Goal: Transaction & Acquisition: Book appointment/travel/reservation

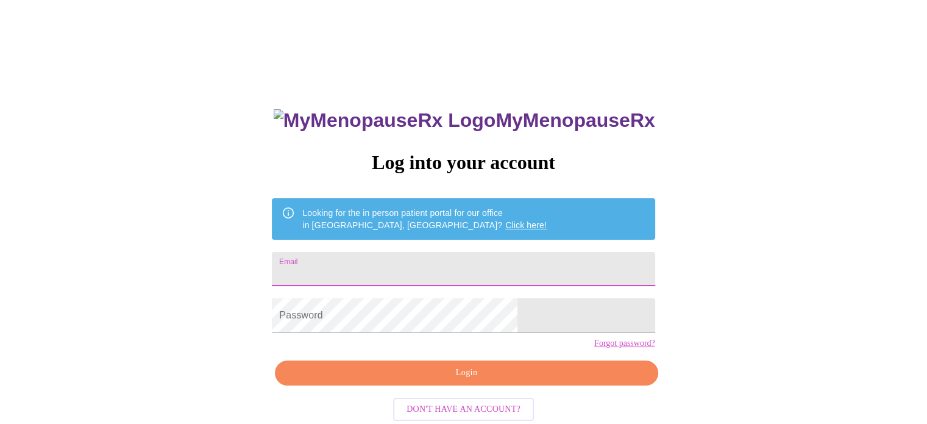
click at [415, 273] on input "Email" at bounding box center [463, 269] width 383 height 34
type input "[EMAIL_ADDRESS][DOMAIN_NAME]"
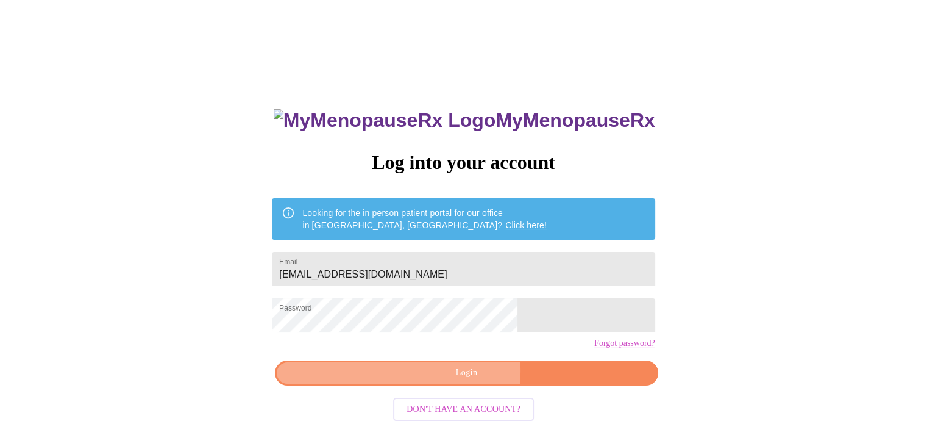
click at [440, 380] on span "Login" at bounding box center [466, 372] width 355 height 15
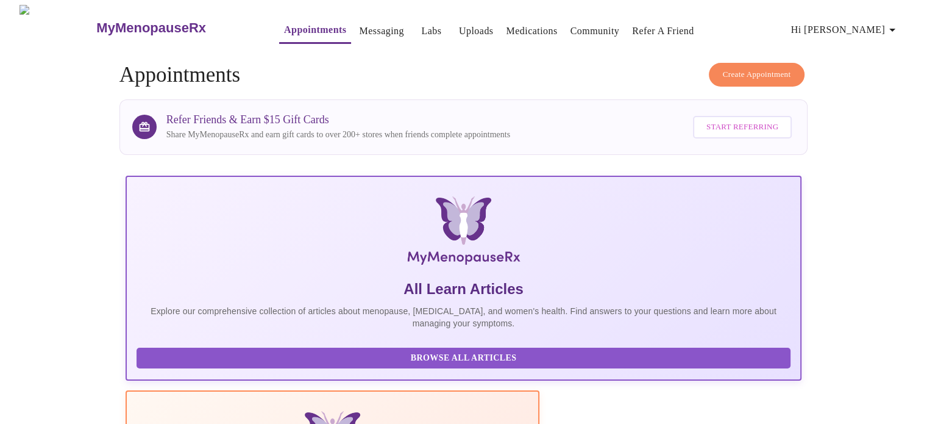
click at [288, 25] on link "Appointments" at bounding box center [315, 29] width 62 height 17
click at [766, 68] on span "Create Appointment" at bounding box center [757, 75] width 68 height 14
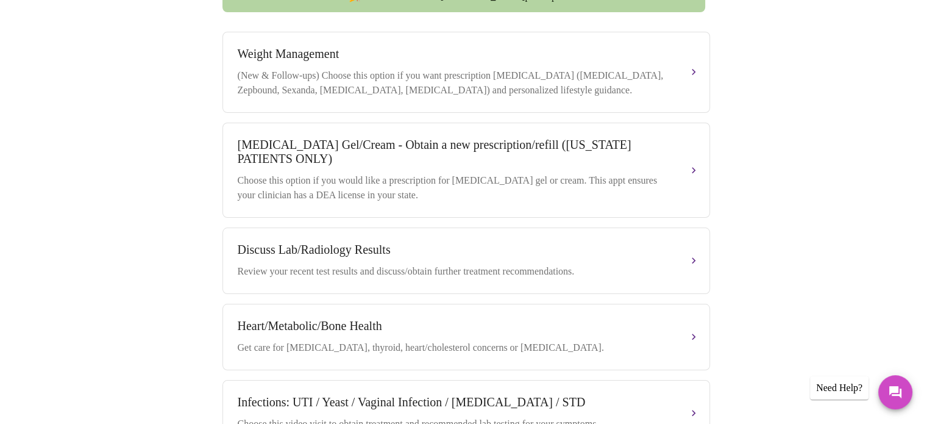
scroll to position [502, 0]
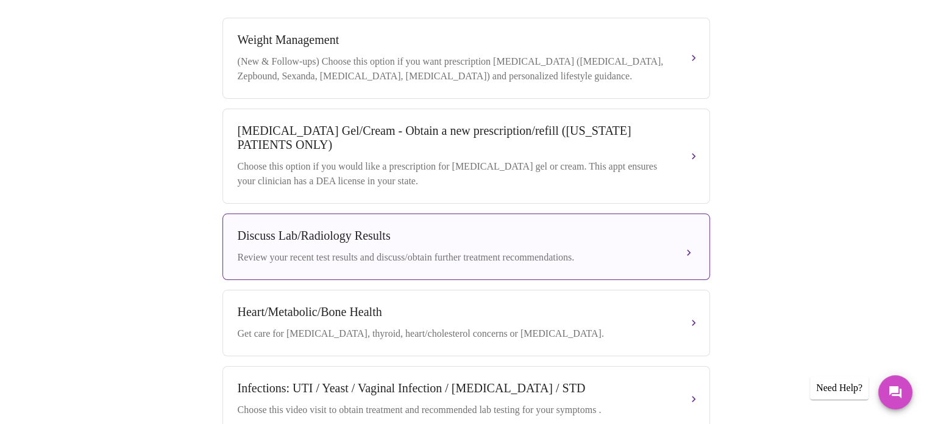
click at [562, 264] on div "Review your recent test results and discuss/obtain further treatment recommenda…" at bounding box center [454, 257] width 433 height 15
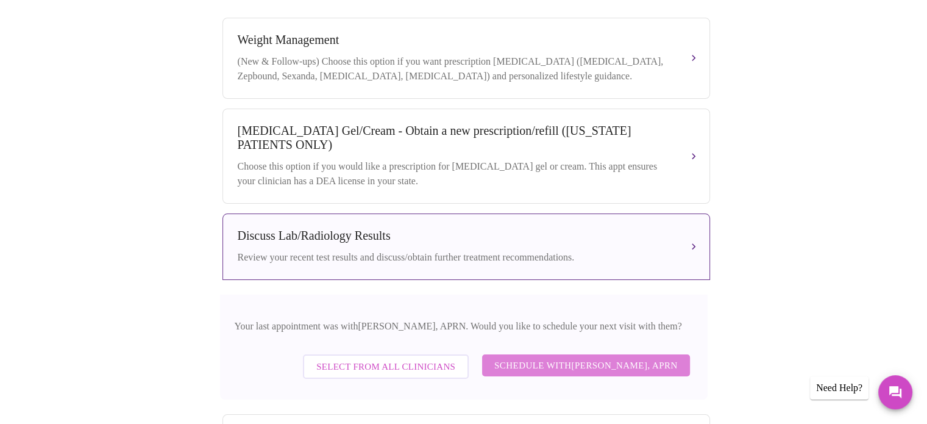
click at [658, 363] on button "Schedule with [PERSON_NAME], APRN" at bounding box center [586, 365] width 208 height 22
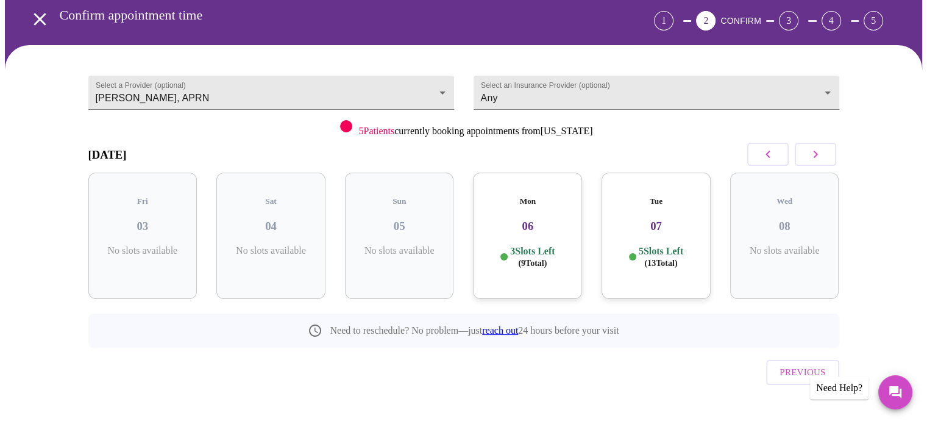
click at [665, 261] on div "Tue 07 5 Slots Left ( 13 Total)" at bounding box center [656, 236] width 109 height 126
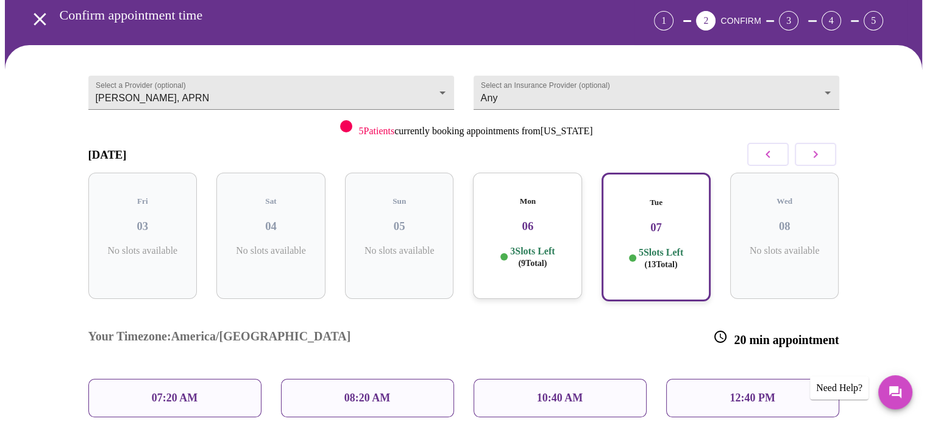
click at [552, 221] on div "Mon 06 3 Slots Left ( 9 Total)" at bounding box center [527, 236] width 109 height 126
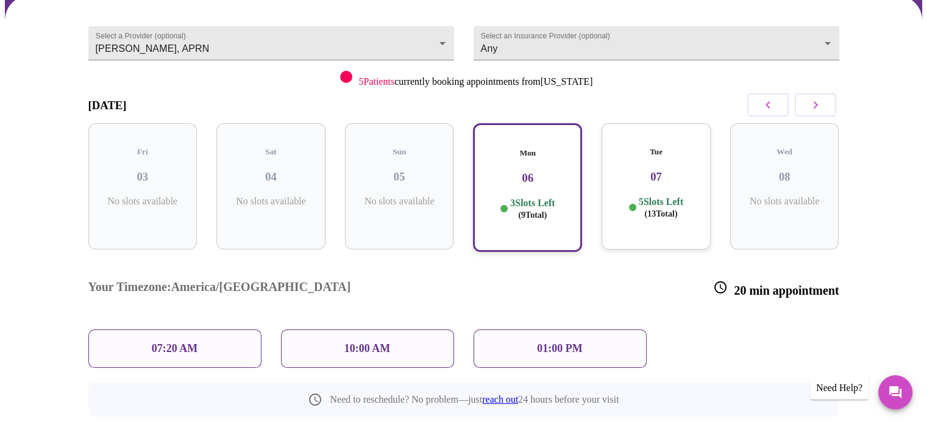
scroll to position [105, 0]
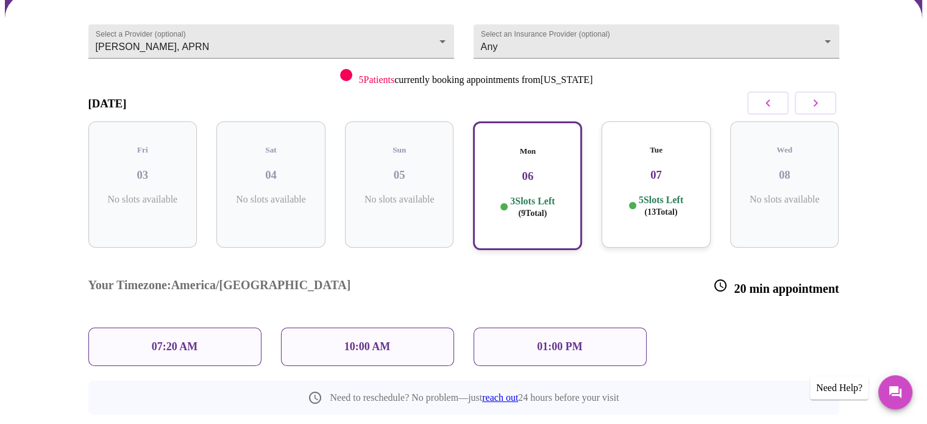
click at [663, 194] on p "5 Slots Left ( 13 Total)" at bounding box center [661, 206] width 45 height 24
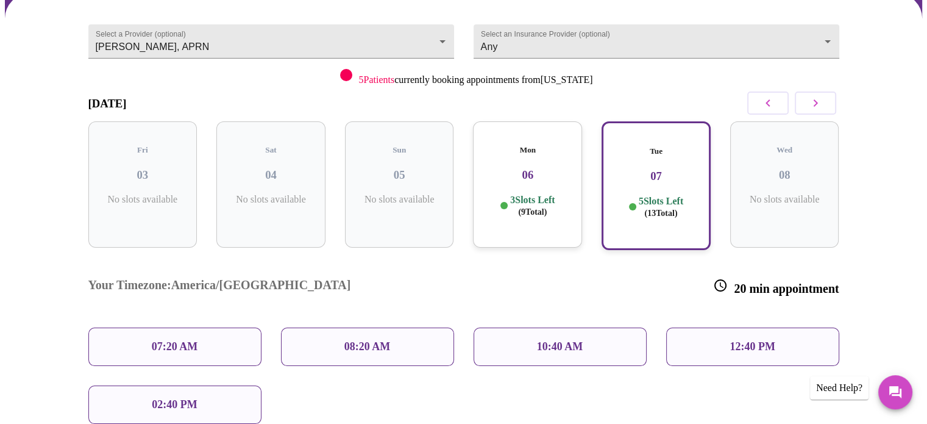
click at [516, 168] on h3 "06" at bounding box center [528, 174] width 90 height 13
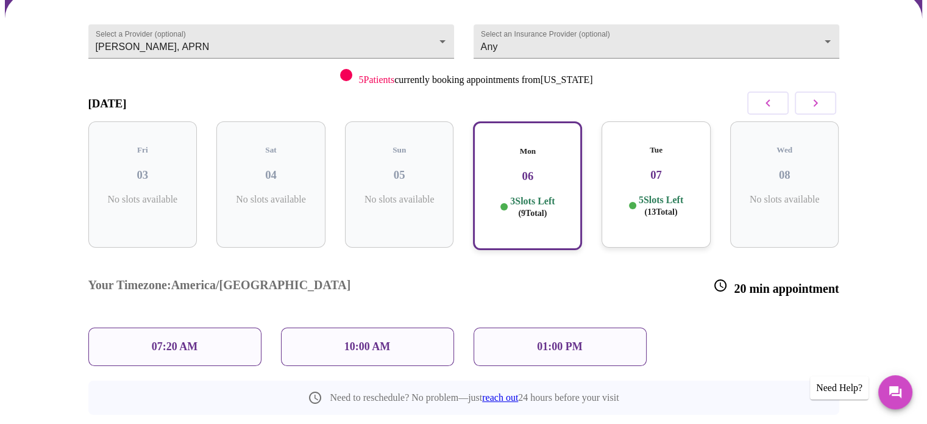
click at [393, 327] on div "10:00 AM" at bounding box center [367, 346] width 173 height 38
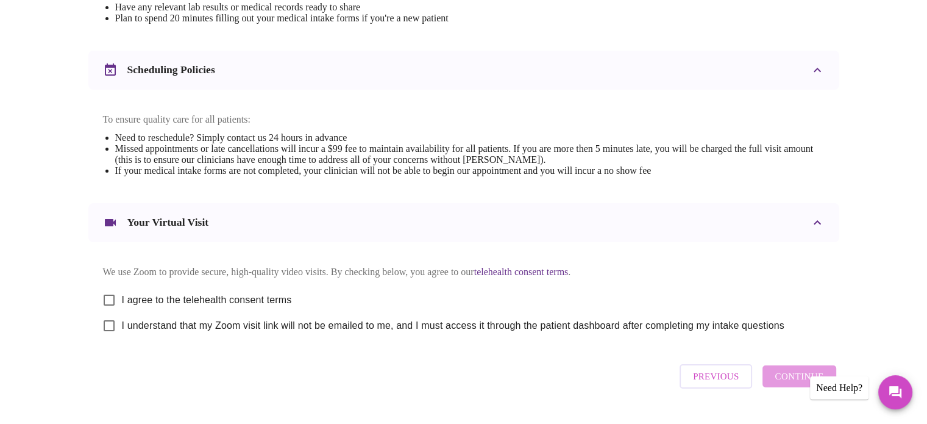
scroll to position [433, 0]
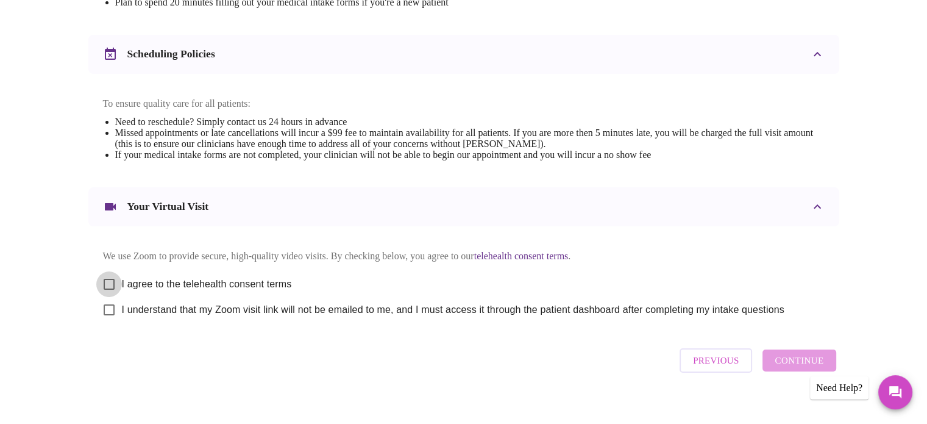
click at [107, 293] on input "I agree to the telehealth consent terms" at bounding box center [109, 284] width 26 height 26
checkbox input "true"
click at [106, 322] on input "I understand that my Zoom visit link will not be emailed to me, and I must acce…" at bounding box center [109, 310] width 26 height 26
checkbox input "true"
click at [780, 368] on span "Continue" at bounding box center [799, 360] width 49 height 16
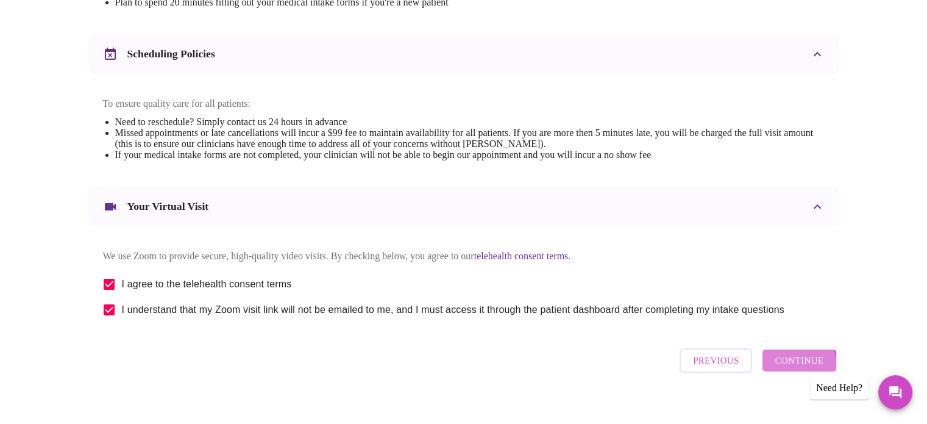
scroll to position [94, 0]
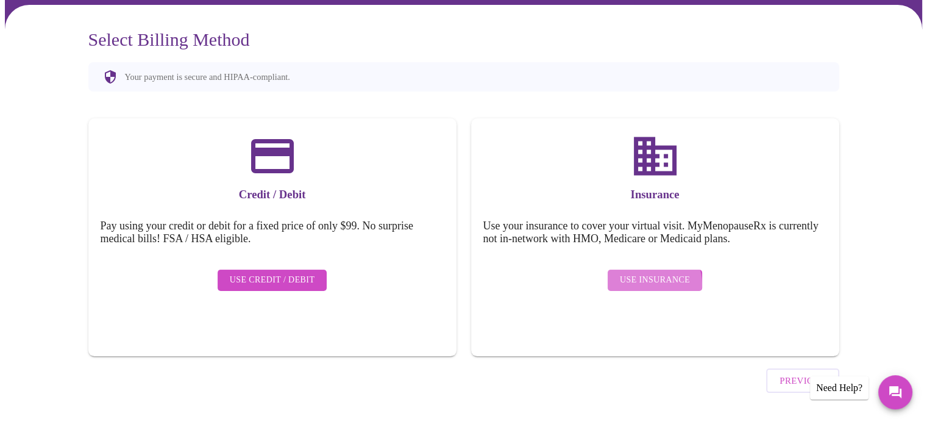
click at [649, 275] on span "Use Insurance" at bounding box center [655, 280] width 70 height 15
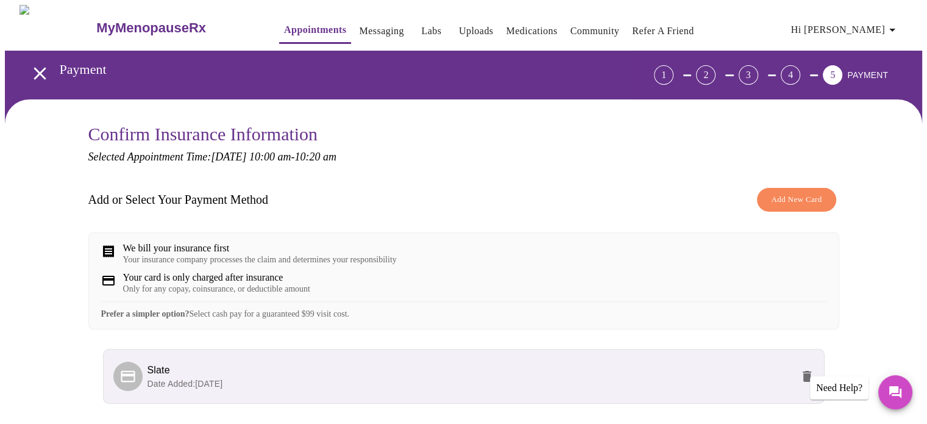
scroll to position [88, 0]
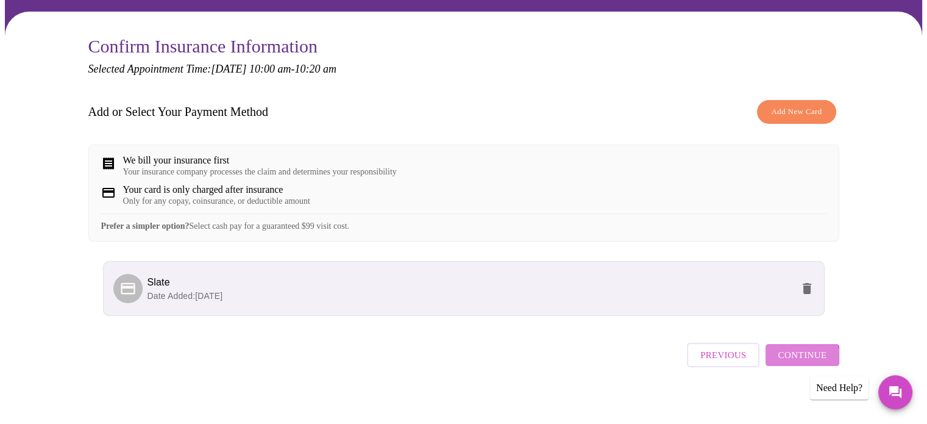
click at [791, 366] on button "Continue" at bounding box center [802, 355] width 73 height 22
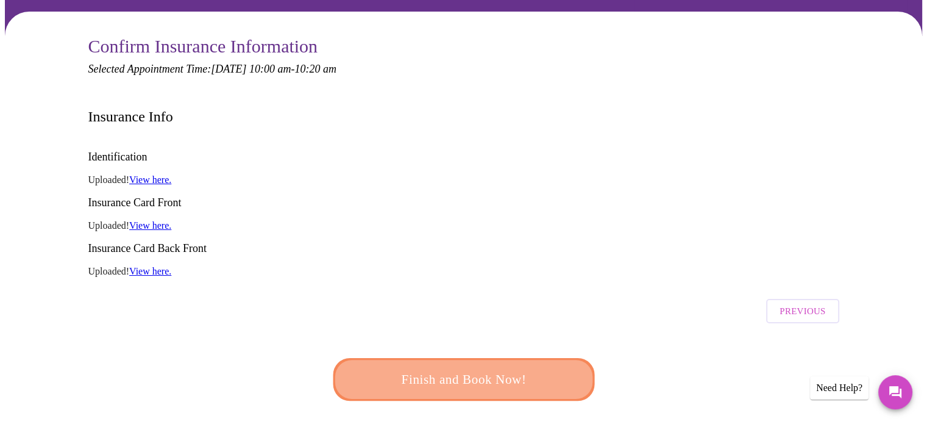
click at [499, 368] on span "Finish and Book Now!" at bounding box center [464, 379] width 226 height 23
